Goal: Transaction & Acquisition: Purchase product/service

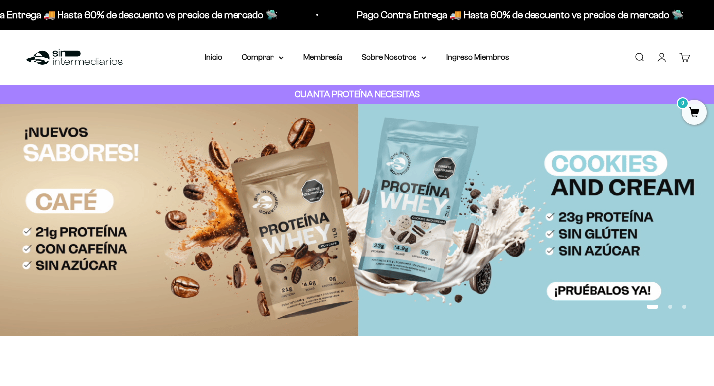
scroll to position [5, 0]
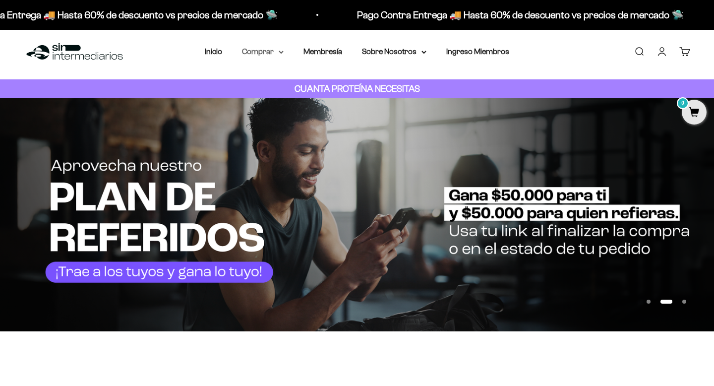
click at [274, 51] on summary "Comprar" at bounding box center [263, 51] width 42 height 13
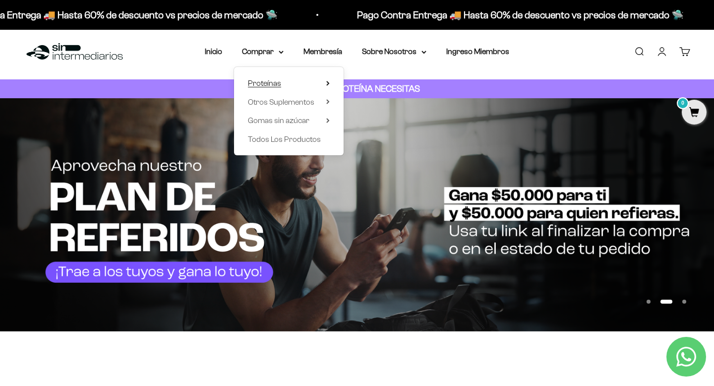
click at [276, 81] on span "Proteínas" at bounding box center [264, 83] width 33 height 8
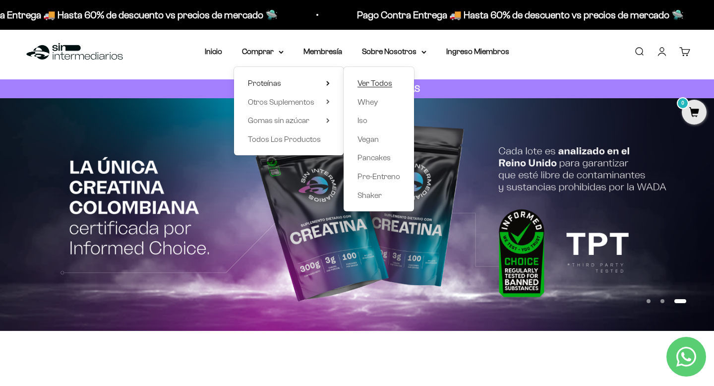
click at [370, 80] on span "Ver Todos" at bounding box center [375, 83] width 35 height 8
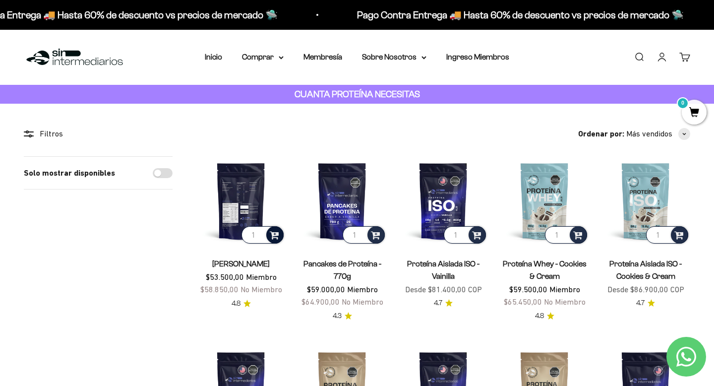
click at [274, 234] on span at bounding box center [274, 234] width 9 height 11
click at [251, 210] on span "Vainilla / 2 libras (910g)" at bounding box center [242, 207] width 60 height 7
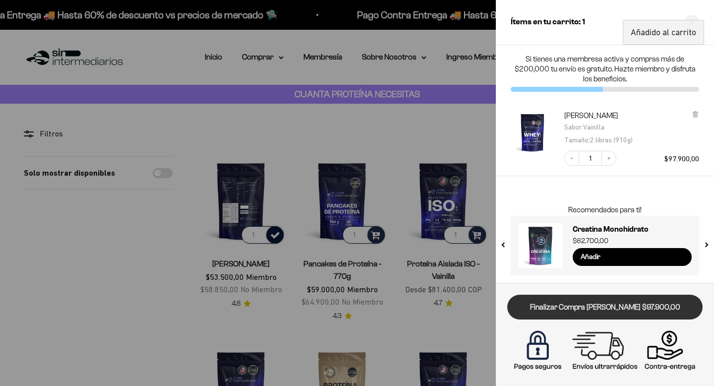
click at [598, 301] on link "Finalizar Compra [PERSON_NAME] $97.900,00" at bounding box center [604, 307] width 195 height 25
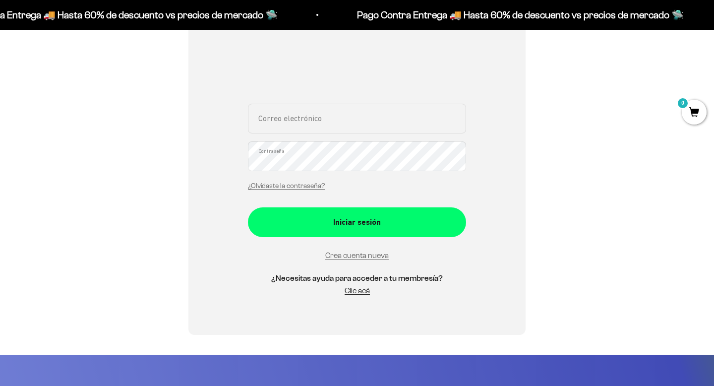
scroll to position [118, 0]
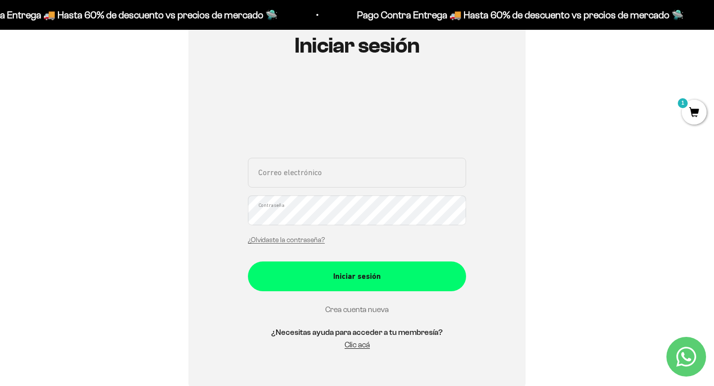
click at [365, 313] on link "Crea cuenta nueva" at bounding box center [356, 309] width 63 height 8
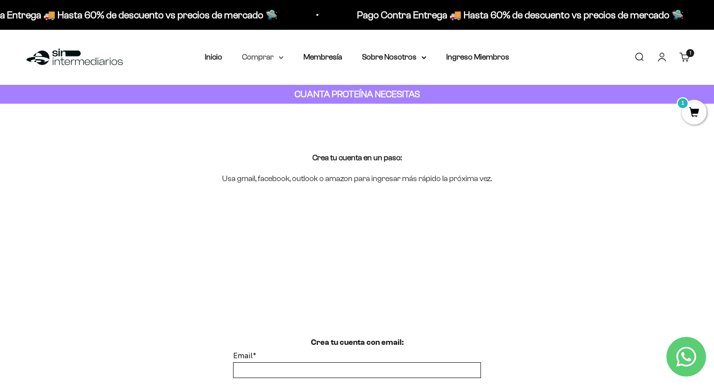
click at [279, 59] on icon at bounding box center [281, 57] width 5 height 3
click at [662, 54] on link "Iniciar sesión" at bounding box center [661, 57] width 11 height 11
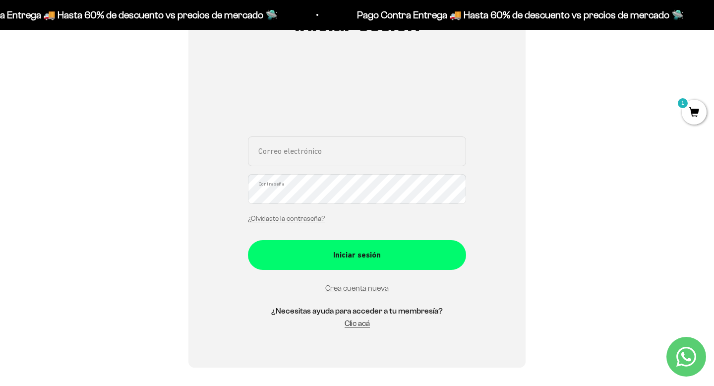
scroll to position [145, 0]
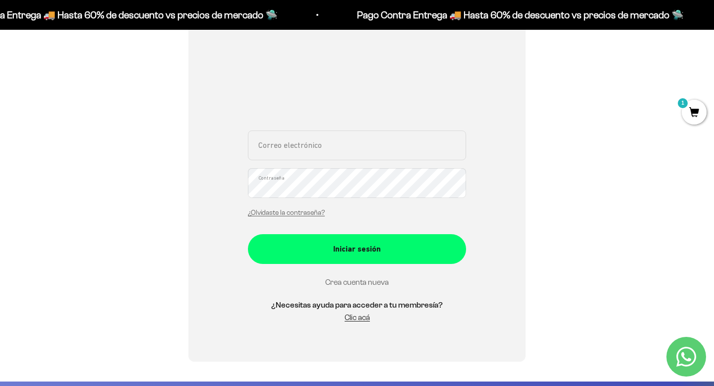
click at [358, 282] on link "Crea cuenta nueva" at bounding box center [356, 282] width 63 height 8
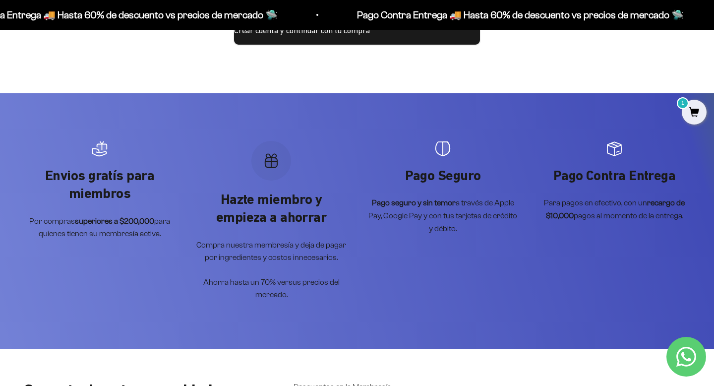
scroll to position [665, 0]
